Goal: Information Seeking & Learning: Learn about a topic

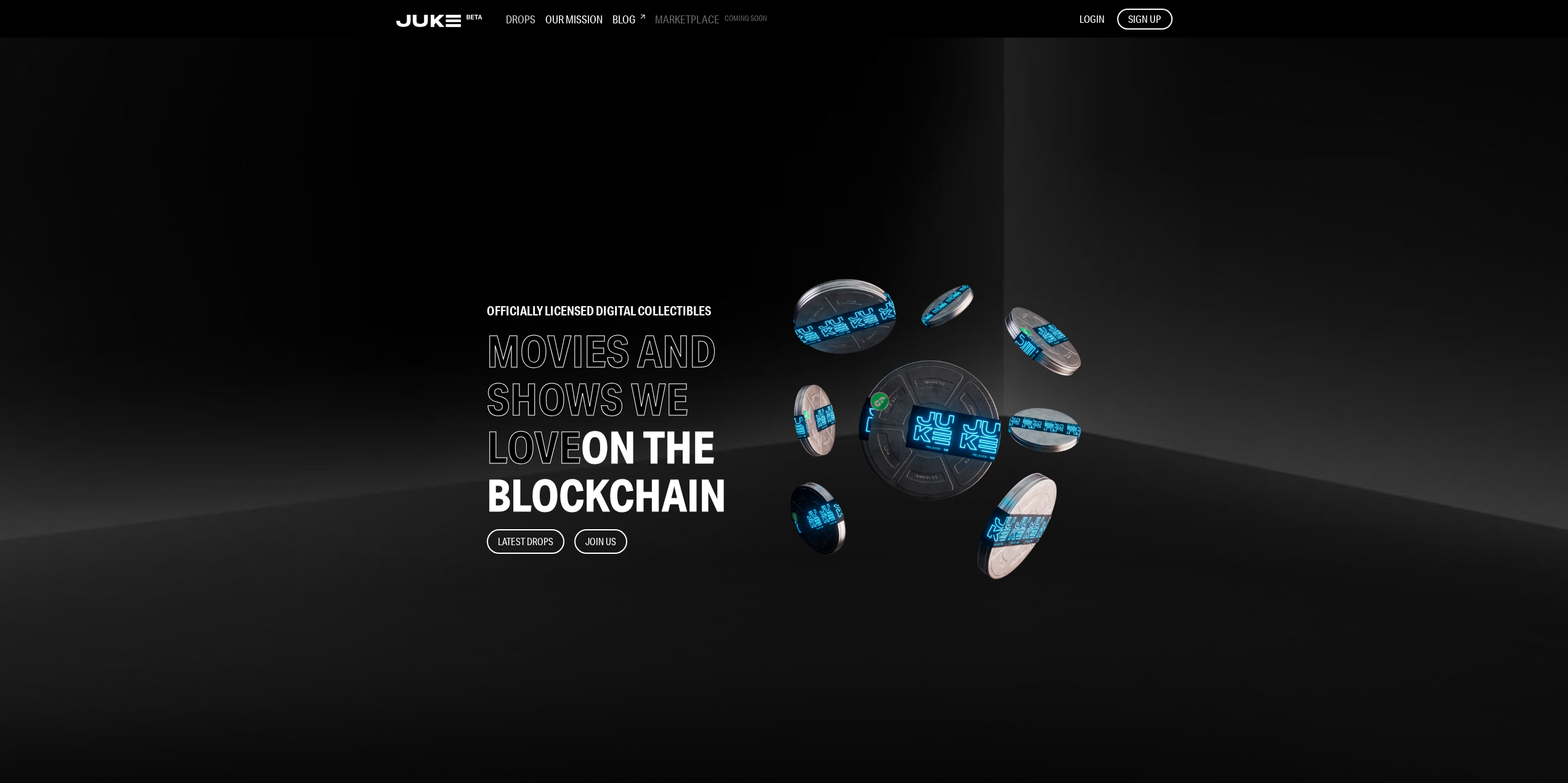
click at [517, 17] on h3 "Drops" at bounding box center [520, 19] width 29 height 14
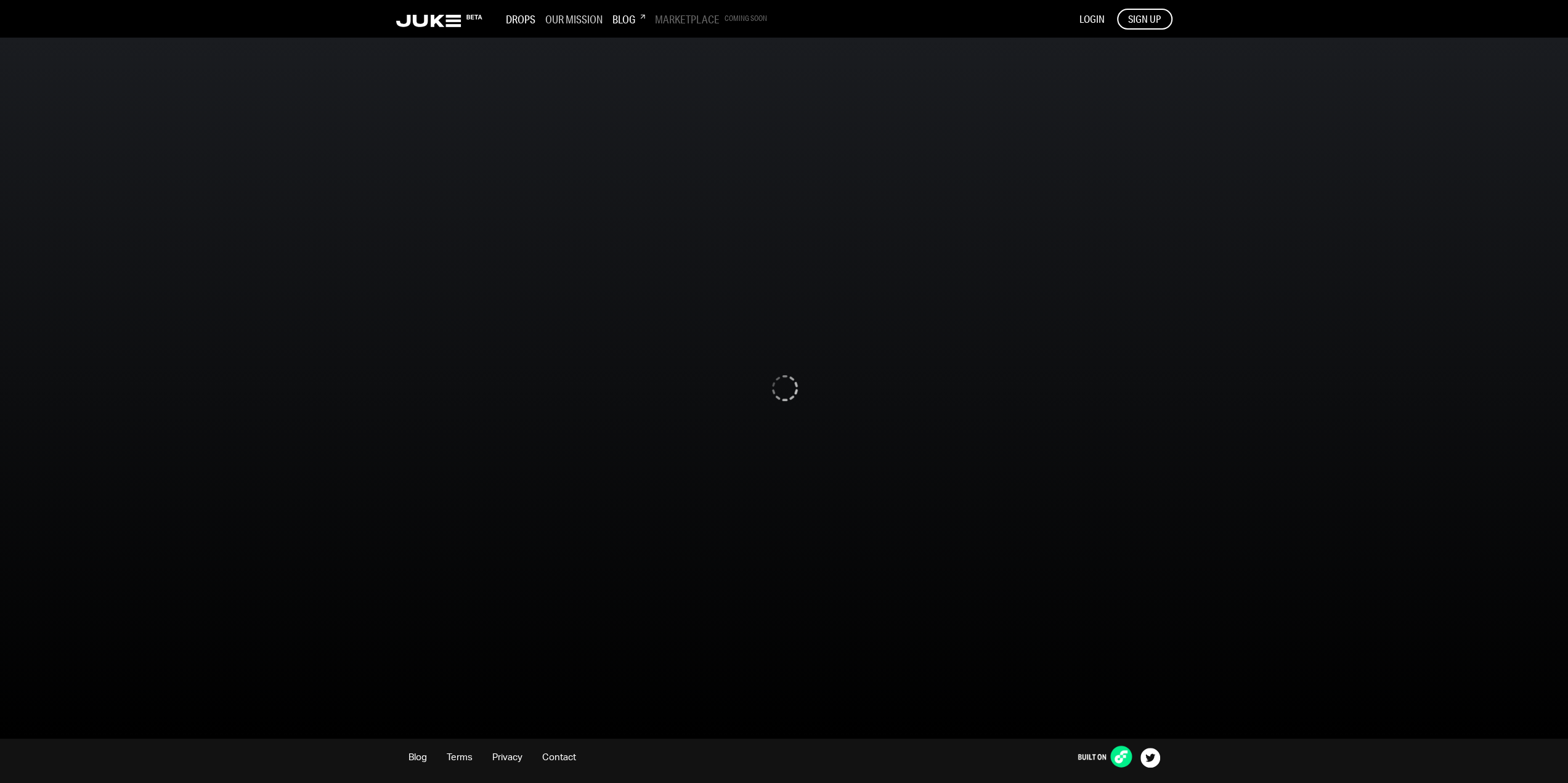
click at [565, 19] on h3 "Our Mission" at bounding box center [574, 19] width 57 height 14
